Goal: Navigation & Orientation: Find specific page/section

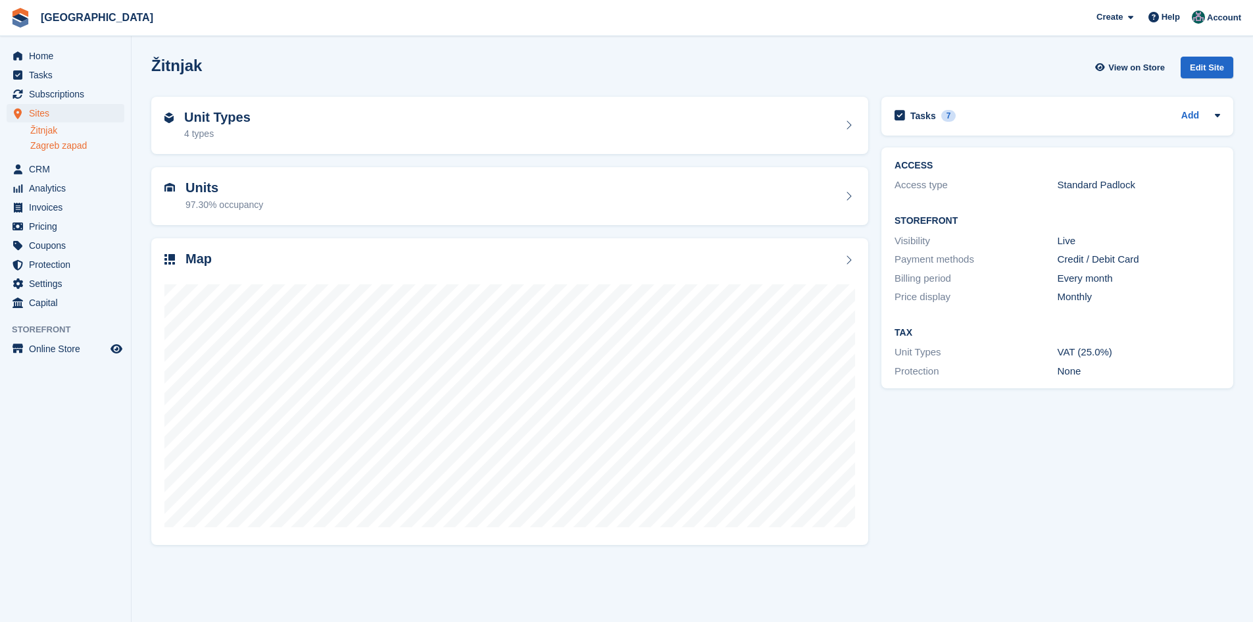
click at [63, 145] on link "Zagreb zapad" at bounding box center [77, 145] width 94 height 13
